Goal: Task Accomplishment & Management: Use online tool/utility

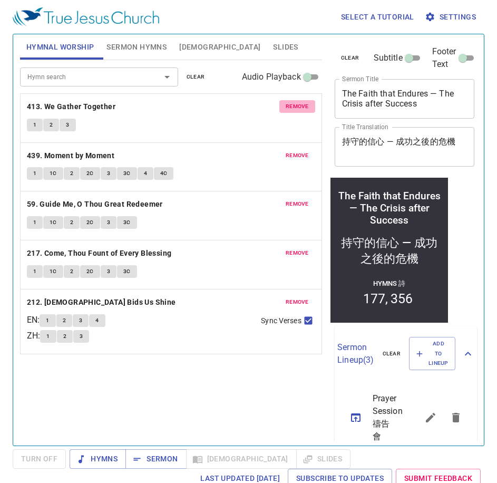
click at [299, 102] on span "remove" at bounding box center [297, 106] width 23 height 9
click at [299, 151] on span "remove" at bounding box center [297, 155] width 23 height 9
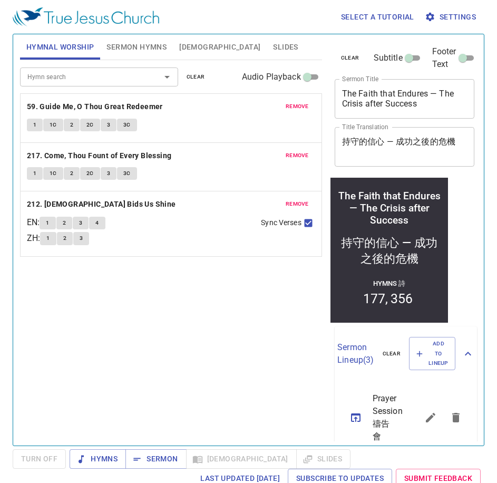
click at [299, 102] on span "remove" at bounding box center [297, 106] width 23 height 9
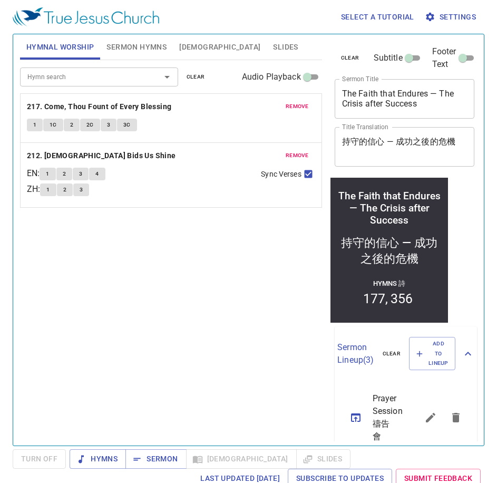
click at [299, 102] on span "remove" at bounding box center [297, 106] width 23 height 9
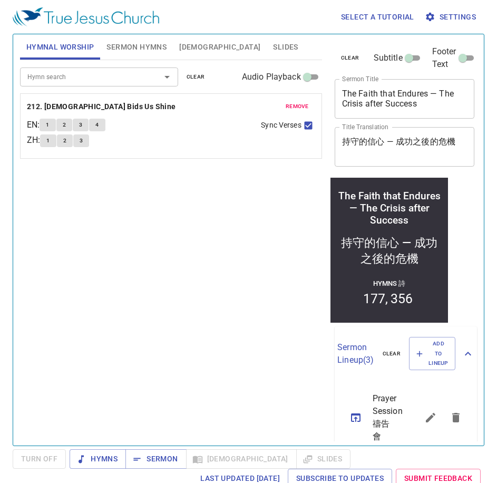
click at [299, 102] on span "remove" at bounding box center [297, 106] width 23 height 9
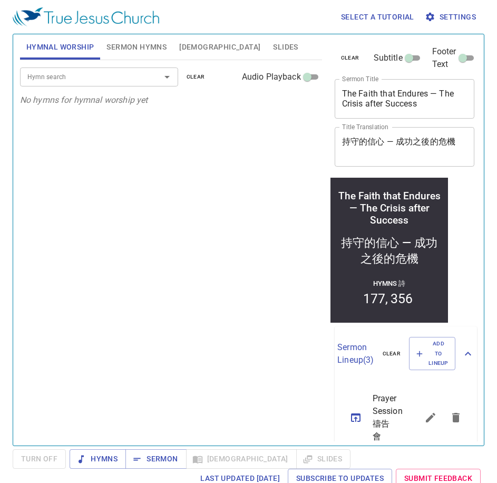
drag, startPoint x: 149, startPoint y: 43, endPoint x: 230, endPoint y: 83, distance: 90.1
click at [150, 43] on span "Sermon Hymns" at bounding box center [137, 47] width 60 height 13
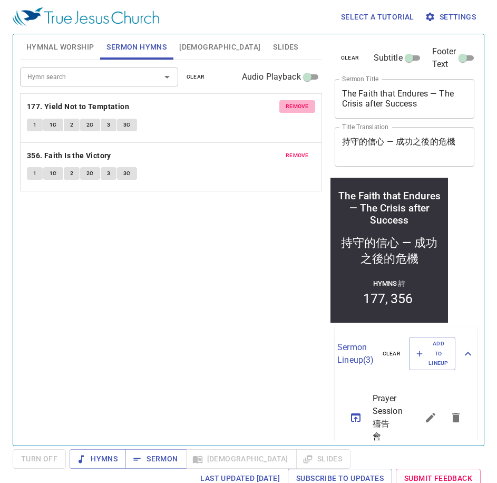
click at [298, 105] on span "remove" at bounding box center [297, 106] width 23 height 9
click at [297, 151] on span "remove" at bounding box center [297, 155] width 23 height 9
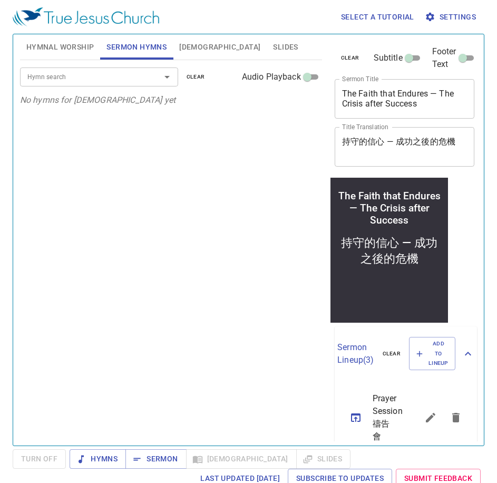
drag, startPoint x: 38, startPoint y: 50, endPoint x: 95, endPoint y: 100, distance: 75.4
click at [41, 53] on span "Hymnal Worship" at bounding box center [60, 47] width 68 height 13
drag, startPoint x: 120, startPoint y: 77, endPoint x: 131, endPoint y: 82, distance: 12.0
click at [122, 77] on input "Hymn search" at bounding box center [83, 77] width 121 height 12
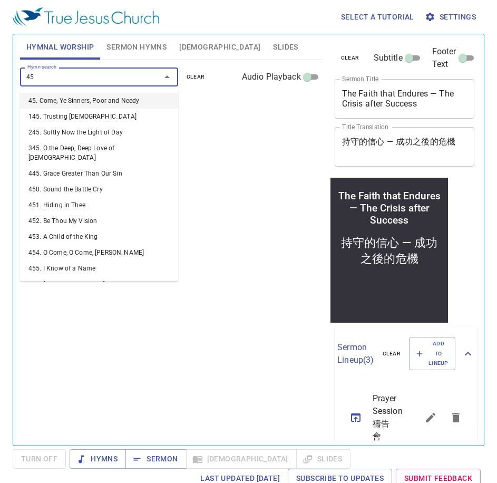
type input "452"
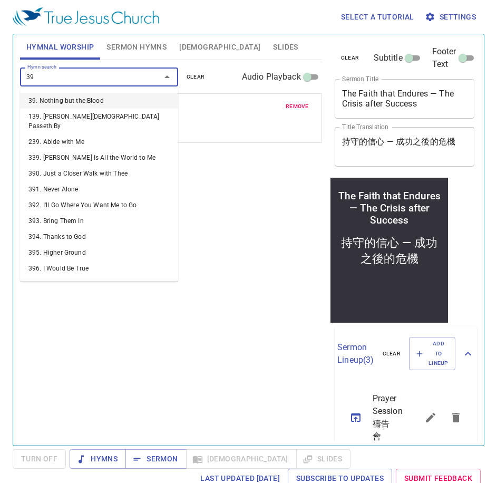
type input "399"
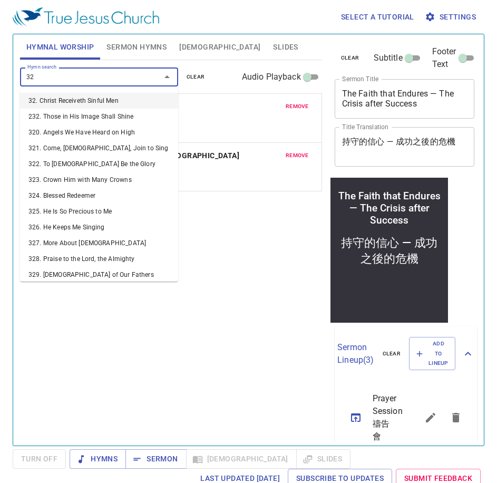
type input "322"
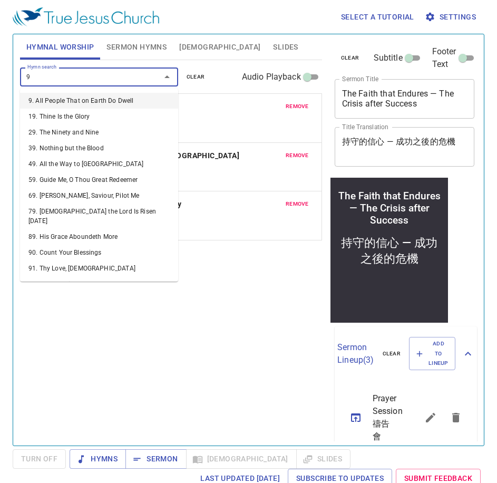
type input "99"
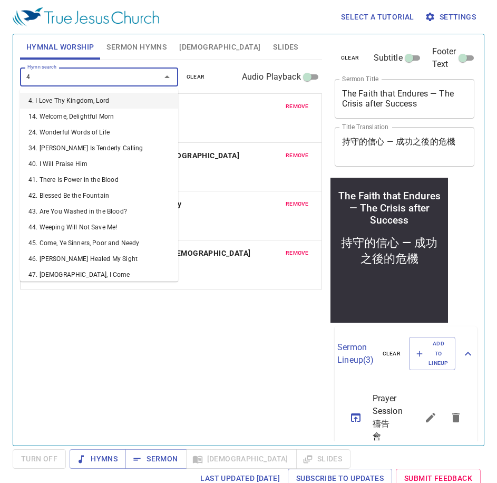
type input "46"
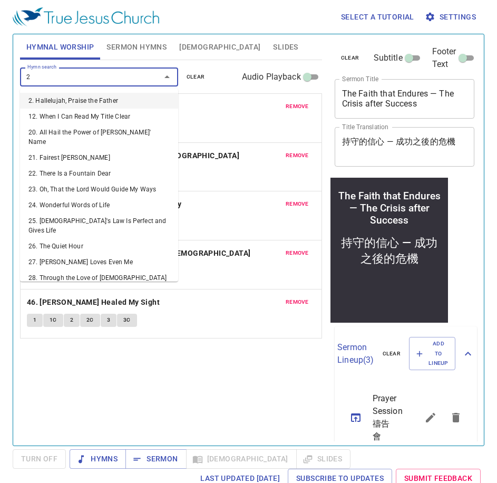
type input "21"
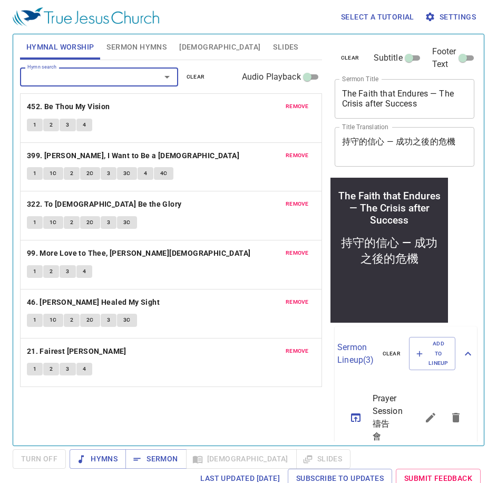
click at [147, 38] on button "Sermon Hymns" at bounding box center [136, 46] width 73 height 25
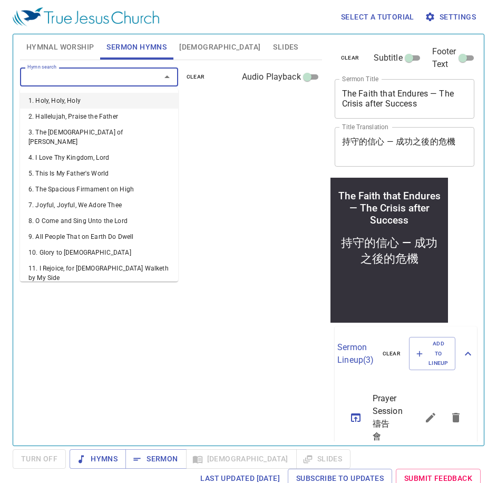
click at [134, 75] on input "Hymn search" at bounding box center [83, 77] width 121 height 12
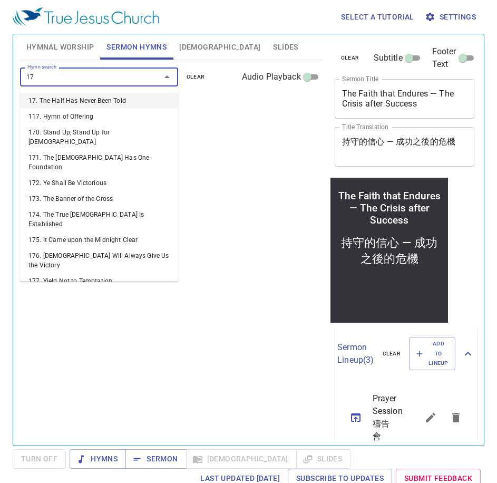
type input "170"
type input "176"
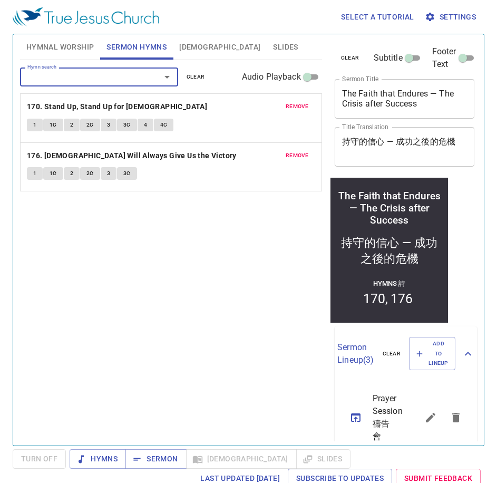
click at [209, 309] on div "Hymn search Hymn search clear Audio Playback remove 170. Stand Up, Stand Up for…" at bounding box center [171, 248] width 302 height 376
click at [92, 458] on span "Hymns" at bounding box center [98, 458] width 40 height 13
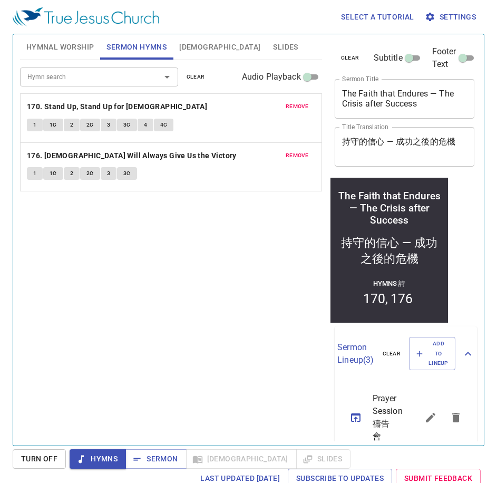
drag, startPoint x: 226, startPoint y: 203, endPoint x: 190, endPoint y: 209, distance: 36.4
click at [224, 205] on div "Hymn search Hymn search clear Audio Playback remove 170. Stand Up, Stand Up for…" at bounding box center [171, 248] width 302 height 376
drag, startPoint x: 60, startPoint y: 49, endPoint x: 108, endPoint y: 75, distance: 54.3
click at [74, 62] on div "Hymnal Worship Sermon Hymns Bible Slides Hymn search Hymn search clear Audio Pl…" at bounding box center [171, 235] width 311 height 411
click at [42, 45] on span "Hymnal Worship" at bounding box center [60, 47] width 68 height 13
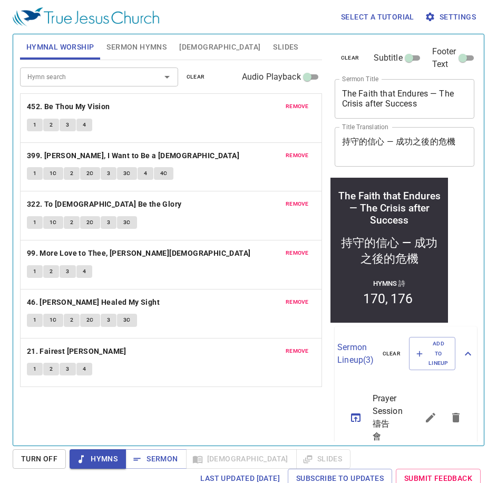
click at [340, 99] on div "The Faith that Endures — The Crisis after Success x Sermon Title" at bounding box center [405, 99] width 140 height 40
drag, startPoint x: 341, startPoint y: 94, endPoint x: 429, endPoint y: 107, distance: 88.4
click at [443, 111] on div "The Faith that Endures — The Crisis after Success x Sermon Title" at bounding box center [405, 99] width 140 height 40
drag, startPoint x: 342, startPoint y: 91, endPoint x: 447, endPoint y: 122, distance: 109.4
click at [447, 122] on div "clear Subtitle Footer Text Sermon Title The Faith that Endures — The Crisis aft…" at bounding box center [404, 105] width 147 height 143
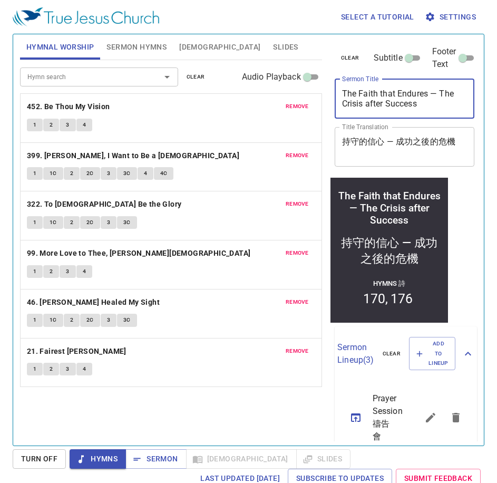
paste textarea "Now Arise! 現在你要起來"
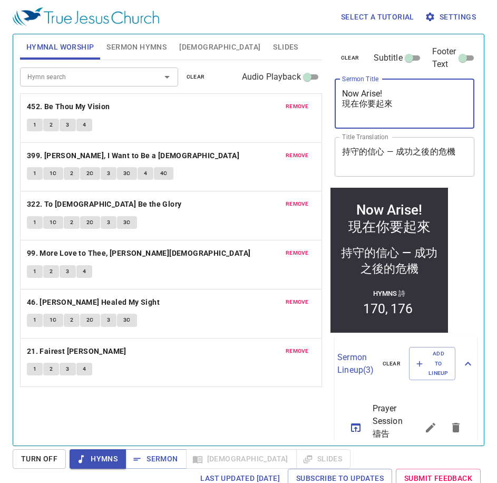
drag, startPoint x: 396, startPoint y: 104, endPoint x: 331, endPoint y: 100, distance: 65.6
click at [331, 100] on div "clear Subtitle Footer Text Sermon Title Now Arise! 現在你要起來 x Sermon Title Title …" at bounding box center [404, 110] width 147 height 153
type textarea "Now Arise! 現在你要起來"
drag, startPoint x: 339, startPoint y: 149, endPoint x: 470, endPoint y: 150, distance: 130.8
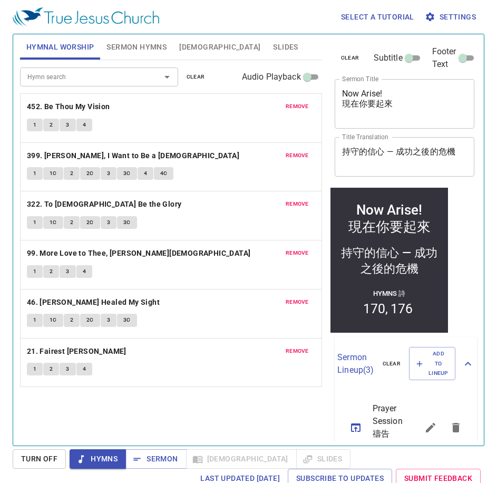
click at [470, 150] on div "clear Subtitle Footer Text Sermon Title Now Arise! 現在你要起來 x Sermon Title Title …" at bounding box center [403, 235] width 155 height 411
click at [391, 102] on textarea "Now Arise! 現在你要起來" at bounding box center [404, 104] width 125 height 30
drag, startPoint x: 384, startPoint y: 109, endPoint x: 320, endPoint y: 102, distance: 64.7
click at [320, 102] on div "Hymnal Worship Sermon Hymns Bible Slides Hymn search Hymn search clear Audio Pl…" at bounding box center [249, 235] width 466 height 411
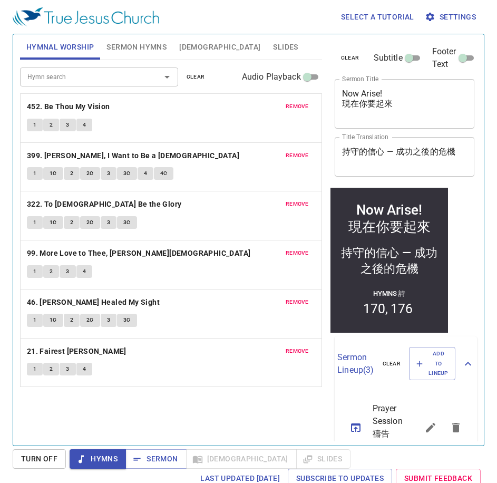
click at [341, 151] on div "持守的信心 — 成功之後的危機 x Title Translation" at bounding box center [405, 157] width 140 height 40
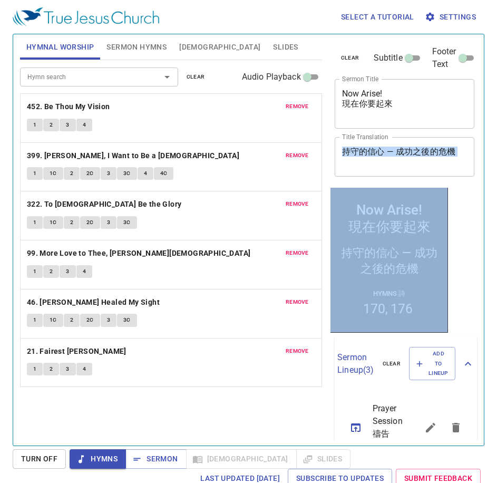
scroll to position [0, 4]
drag, startPoint x: 341, startPoint y: 151, endPoint x: 467, endPoint y: 144, distance: 126.8
click at [467, 144] on div "clear Subtitle Footer Text Sermon Title Now Arise! 現在你要起來 x Sermon Title Title …" at bounding box center [403, 235] width 155 height 411
click at [405, 154] on textarea "持守的信心 — 成功之後的危機" at bounding box center [404, 157] width 125 height 20
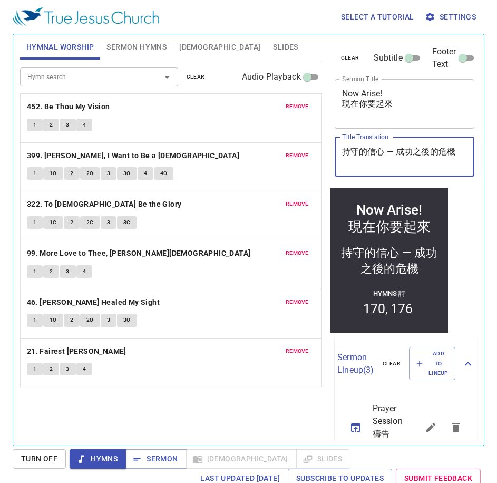
click at [341, 169] on div "持守的信心 — 成功之後的危機 x Title Translation" at bounding box center [405, 157] width 140 height 40
click at [342, 161] on textarea "持守的信心 — 成功之後的危機" at bounding box center [404, 157] width 125 height 20
paste textarea "現在你要起來"
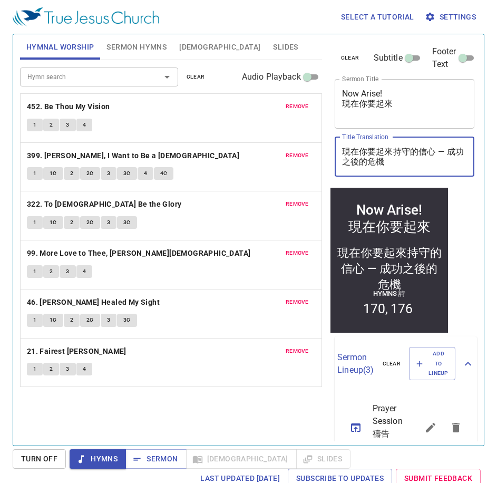
drag, startPoint x: 338, startPoint y: 147, endPoint x: 394, endPoint y: 156, distance: 56.6
click at [394, 156] on textarea "現在你要起來持守的信心 — 成功之後的危機" at bounding box center [404, 157] width 125 height 20
click at [415, 159] on textarea "現在你要起來持守的信心 — 成功之後的危機" at bounding box center [404, 157] width 125 height 20
drag, startPoint x: 393, startPoint y: 151, endPoint x: 401, endPoint y: 170, distance: 20.3
click at [401, 170] on div "現在你要起來持守的信心 — 成功之後的危機 x Title Translation" at bounding box center [405, 157] width 140 height 40
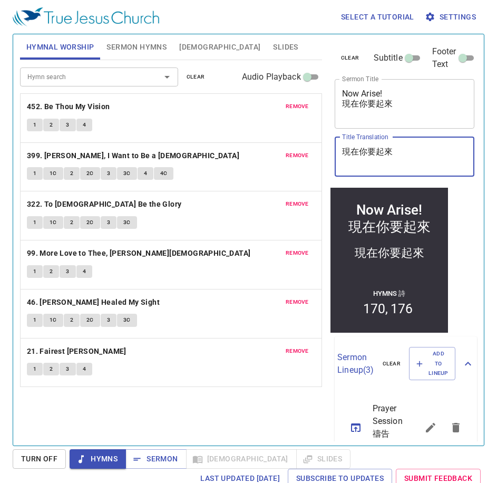
click at [342, 152] on textarea "現在你要起來" at bounding box center [404, 157] width 125 height 20
type textarea "現在你要起來"
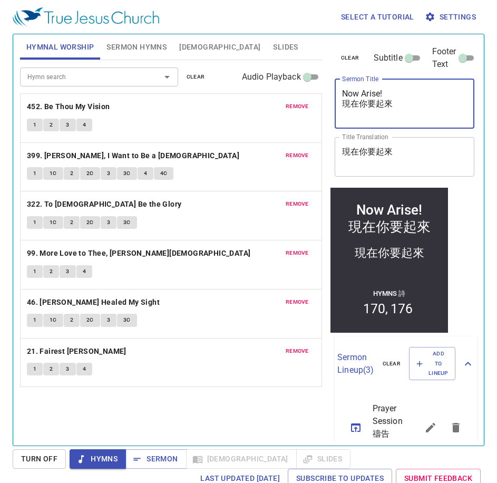
scroll to position [0, 0]
drag, startPoint x: 399, startPoint y: 105, endPoint x: 262, endPoint y: 111, distance: 137.8
click at [262, 111] on div "Hymnal Worship Sermon Hymns Bible Slides Hymn search Hymn search clear Audio Pl…" at bounding box center [249, 235] width 466 height 411
click at [410, 110] on textarea "Now Arise! 現在你要起來" at bounding box center [404, 104] width 125 height 30
drag, startPoint x: 352, startPoint y: 104, endPoint x: 404, endPoint y: 114, distance: 52.7
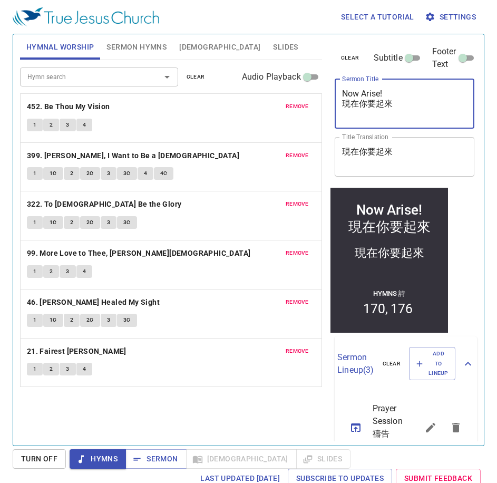
click at [404, 114] on textarea "Now Arise! 現在你要起來" at bounding box center [404, 104] width 125 height 30
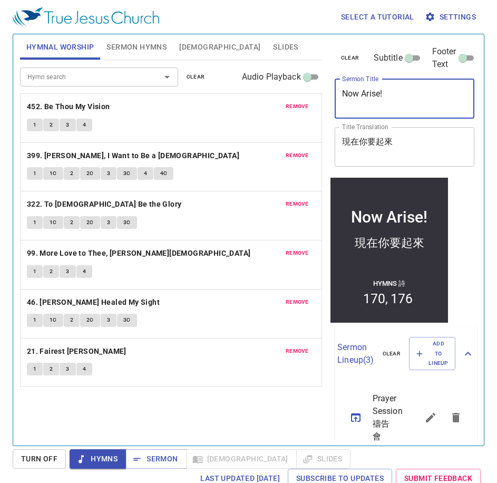
click at [355, 107] on textarea "Now Arise!" at bounding box center [404, 99] width 125 height 20
click at [344, 102] on textarea "Now Arise!" at bounding box center [404, 99] width 125 height 20
type textarea "Now Arise!"
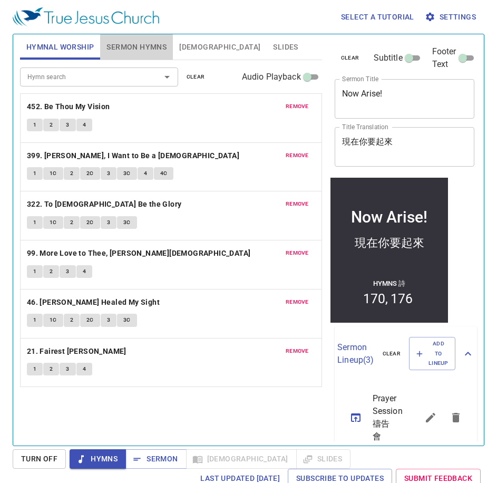
click at [117, 45] on span "Sermon Hymns" at bounding box center [137, 47] width 60 height 13
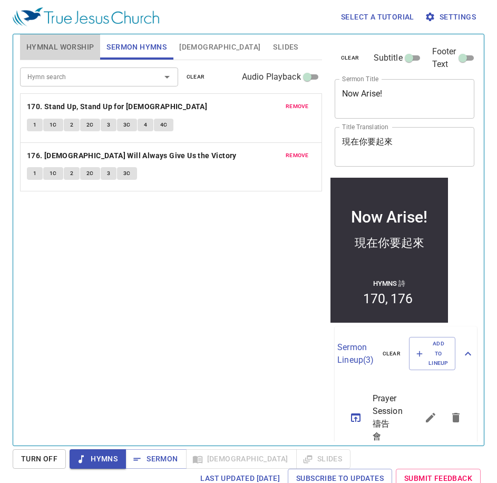
drag, startPoint x: 40, startPoint y: 59, endPoint x: 100, endPoint y: 38, distance: 64.0
click at [47, 59] on button "Hymnal Worship" at bounding box center [60, 46] width 81 height 25
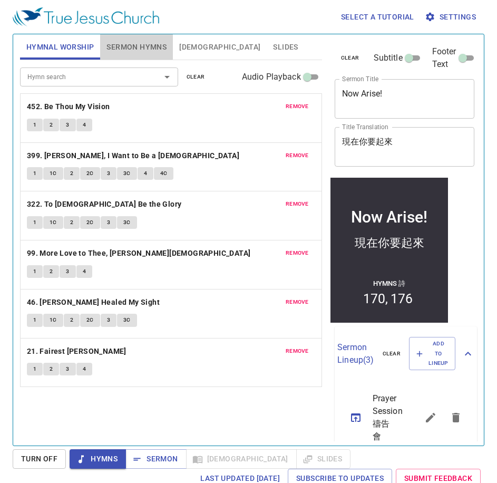
click at [124, 42] on span "Sermon Hymns" at bounding box center [137, 47] width 60 height 13
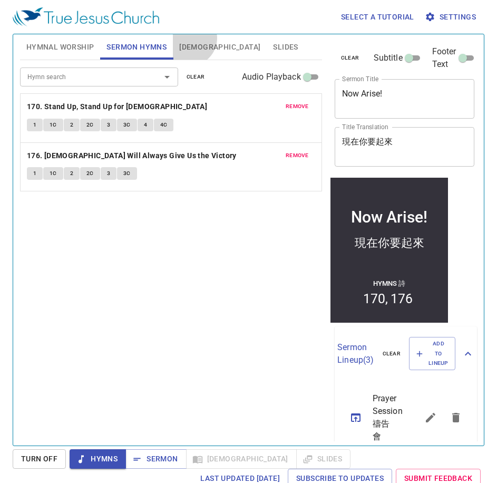
click at [189, 38] on button "[DEMOGRAPHIC_DATA]" at bounding box center [220, 46] width 94 height 25
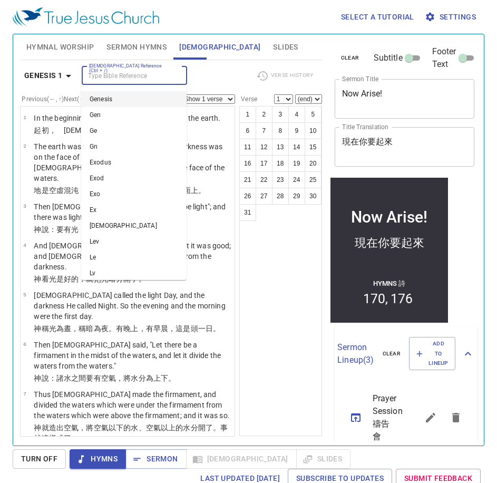
click at [156, 70] on input "[DEMOGRAPHIC_DATA] Reference (Ctrl + /)" at bounding box center [126, 76] width 82 height 12
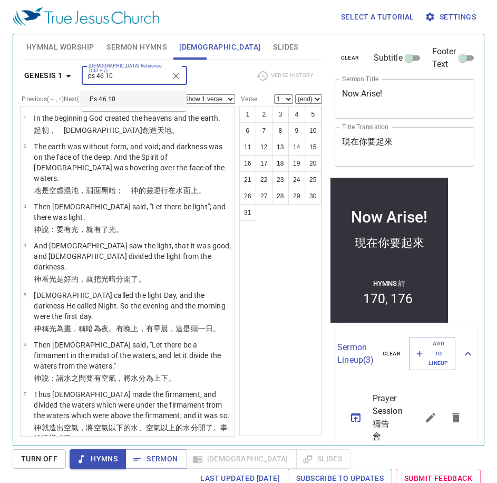
type input "ps 46 10"
select select "10"
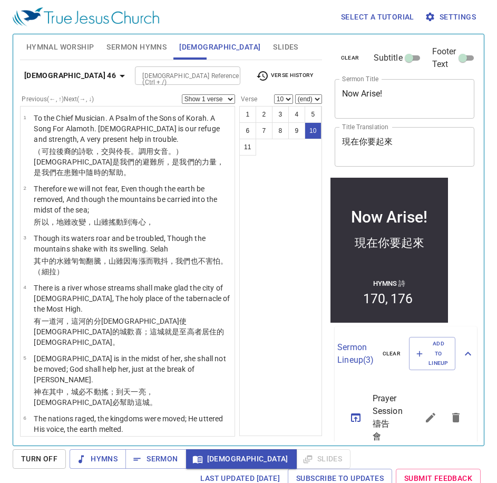
scroll to position [214, 0]
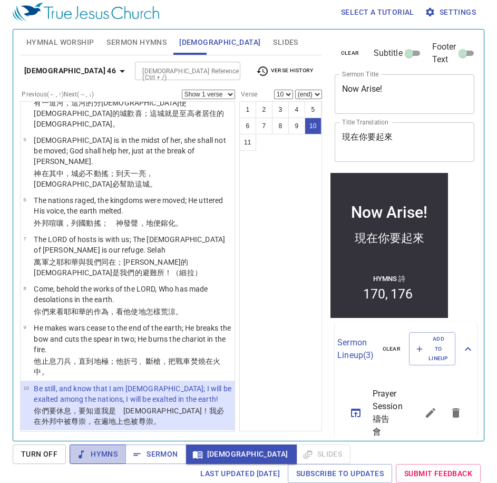
click at [98, 453] on span "Hymns" at bounding box center [98, 454] width 40 height 13
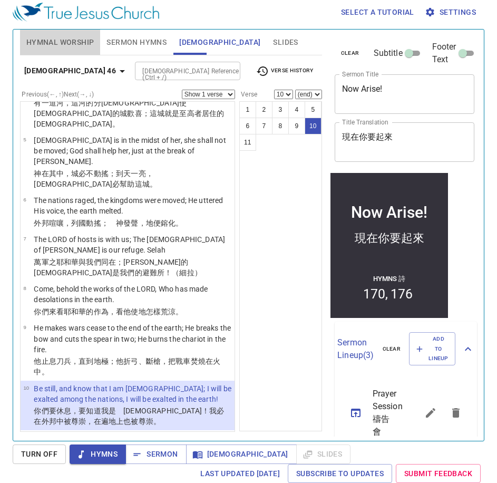
drag, startPoint x: 70, startPoint y: 35, endPoint x: 258, endPoint y: 38, distance: 188.3
click at [103, 35] on div "Hymnal Worship Sermon Hymns Bible Slides" at bounding box center [171, 42] width 302 height 25
click at [75, 43] on span "Hymnal Worship" at bounding box center [60, 42] width 68 height 13
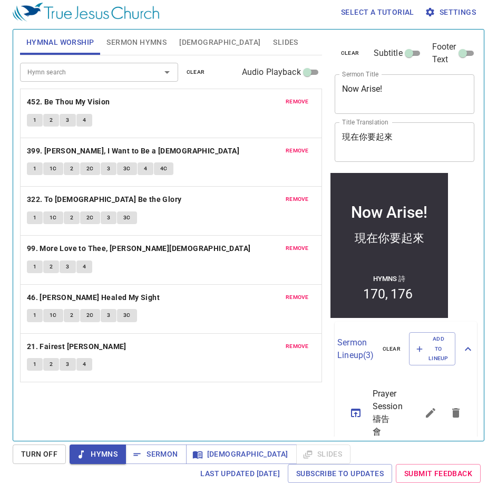
drag, startPoint x: 211, startPoint y: 411, endPoint x: 221, endPoint y: 417, distance: 11.3
click at [217, 415] on div "Hymn search Hymn search clear Audio Playback remove 452. Be Thou My Vision 1 2 …" at bounding box center [171, 243] width 302 height 376
click at [102, 103] on b "452. Be Thou My Vision" at bounding box center [68, 101] width 83 height 13
click at [223, 446] on div "Select a tutorial Settings Hymnal Worship Sermon Hymns Bible Slides Hymn search…" at bounding box center [248, 236] width 497 height 483
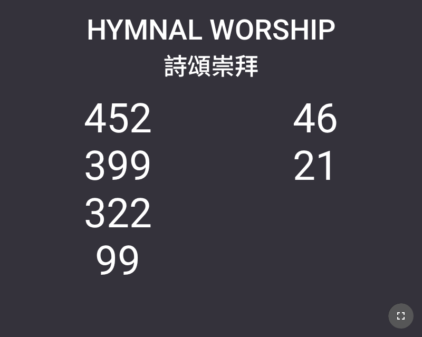
click at [398, 319] on icon "button" at bounding box center [400, 315] width 7 height 7
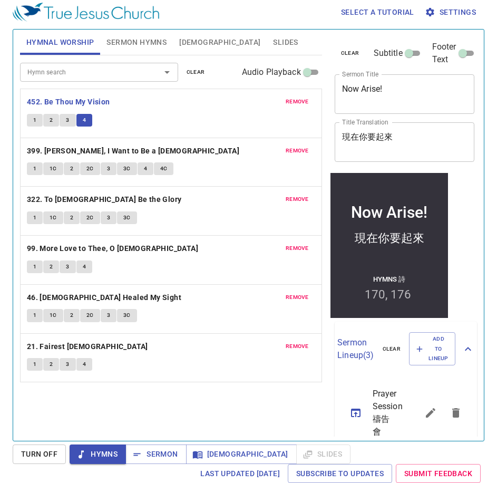
drag, startPoint x: 186, startPoint y: 412, endPoint x: 189, endPoint y: 402, distance: 10.0
click at [189, 402] on div "Hymn search Hymn search clear Audio Playback remove 452. Be Thou My Vision 1 2 …" at bounding box center [171, 243] width 302 height 376
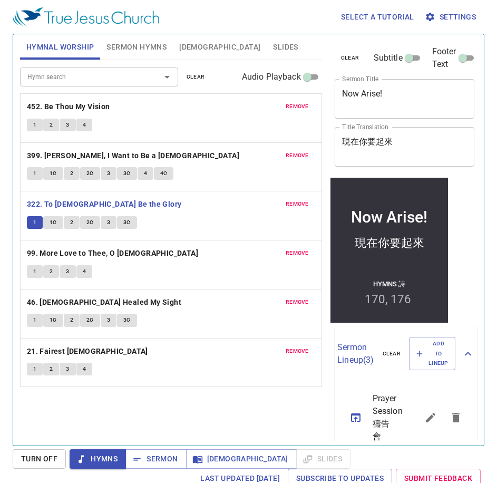
scroll to position [5, 0]
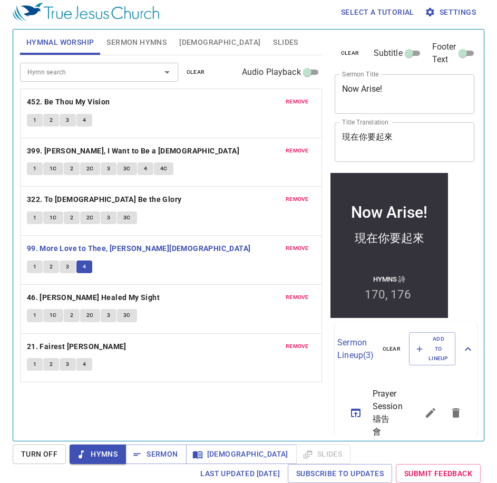
scroll to position [5, 0]
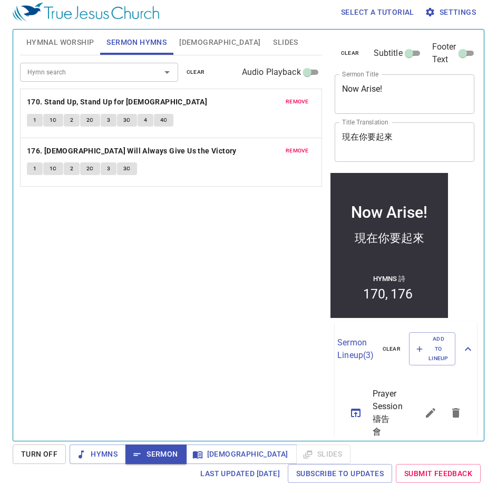
scroll to position [5, 0]
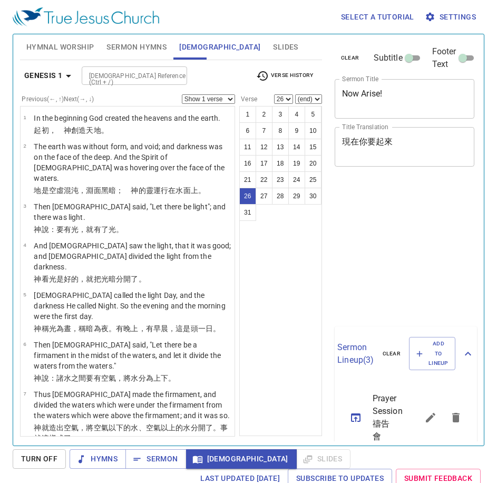
select select "26"
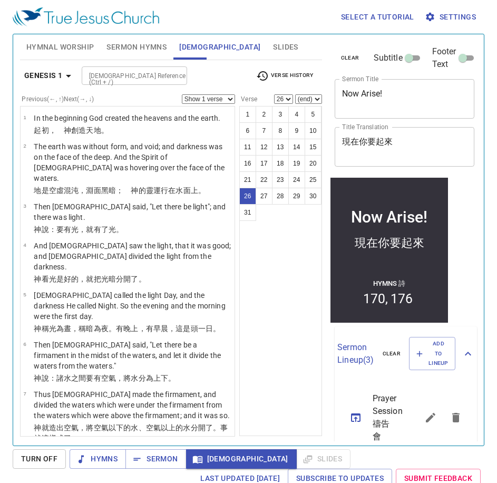
scroll to position [5, 0]
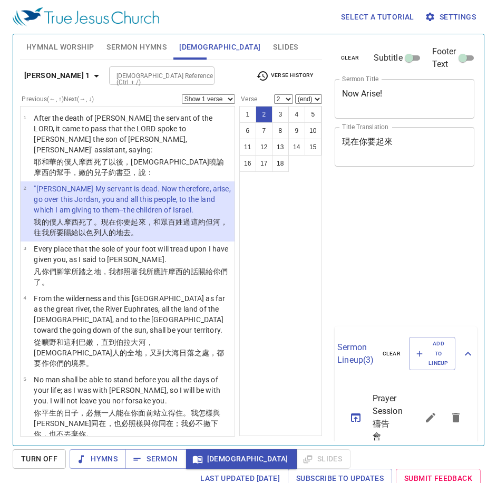
select select "2"
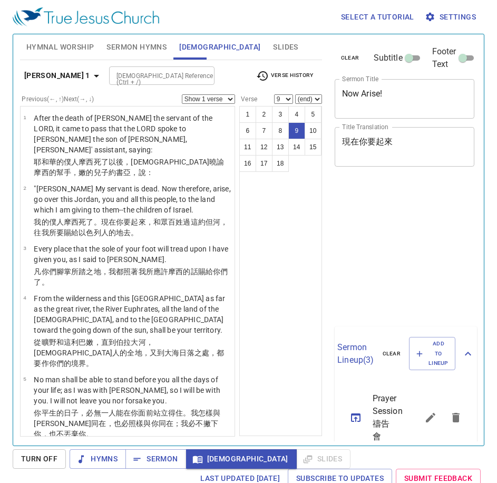
select select "9"
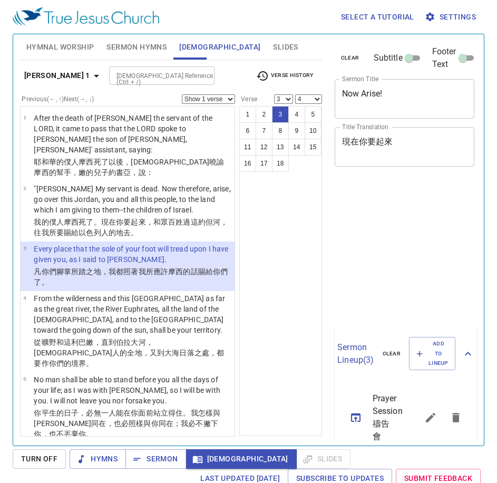
select select "3"
select select "4"
select select "3"
select select "4"
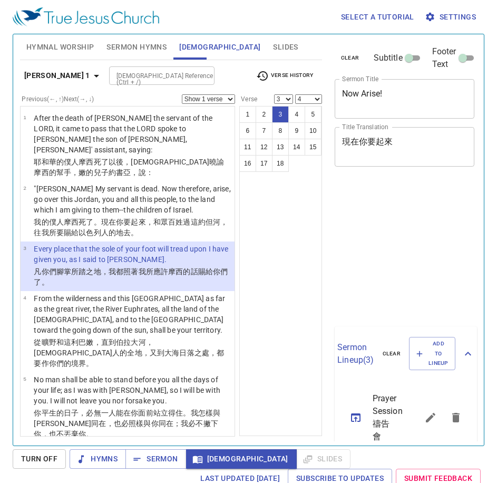
scroll to position [5, 0]
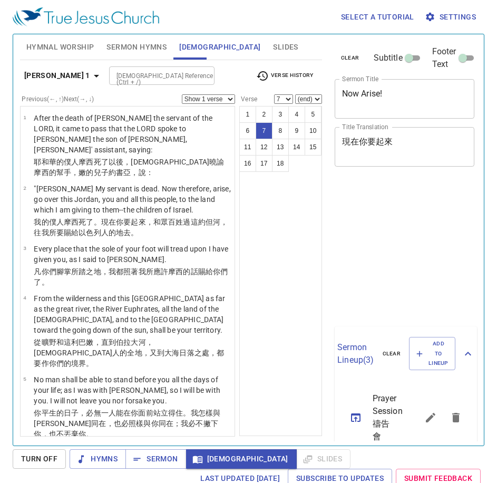
select select "7"
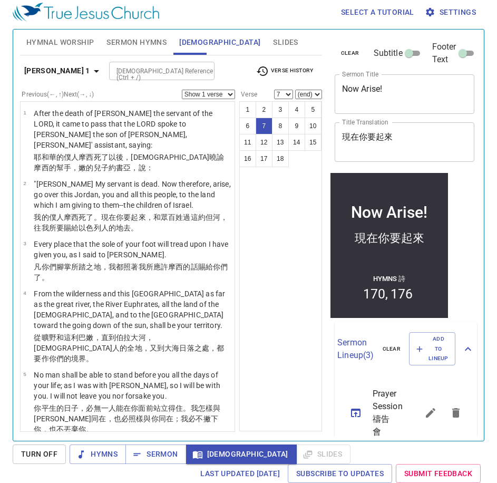
scroll to position [257, 0]
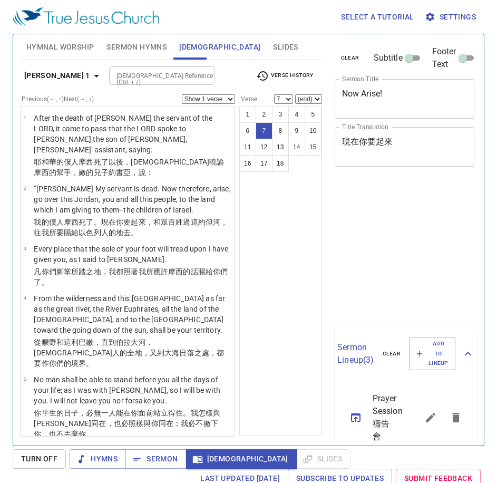
select select "7"
select select "8"
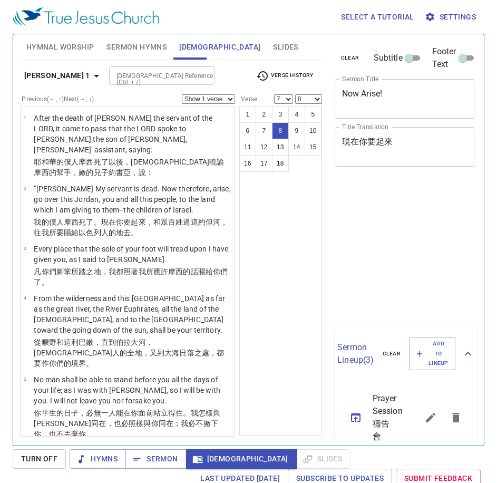
select select "7"
select select "8"
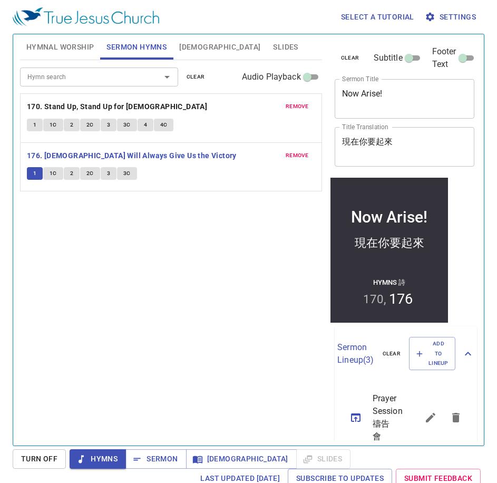
click at [52, 169] on span "1C" at bounding box center [53, 173] width 7 height 9
click at [55, 174] on button "1C" at bounding box center [53, 173] width 20 height 13
click at [53, 169] on span "1C" at bounding box center [53, 173] width 7 height 9
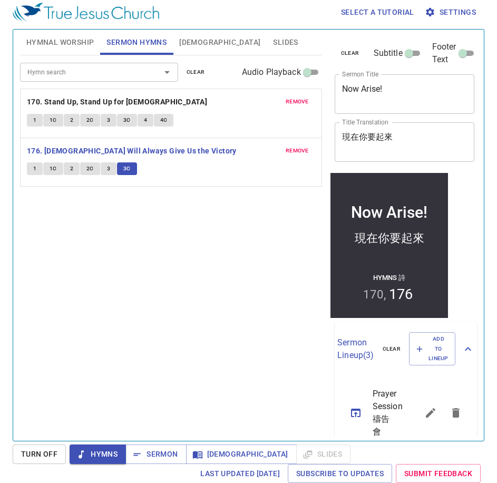
scroll to position [5, 0]
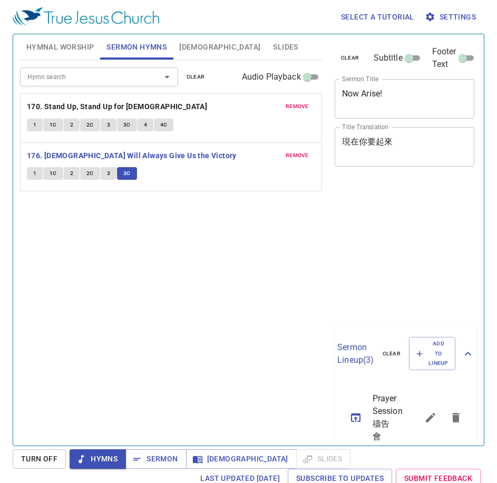
scroll to position [5, 0]
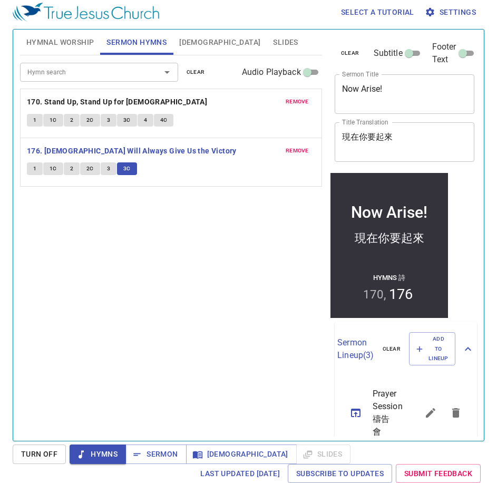
scroll to position [5, 0]
